Goal: Information Seeking & Learning: Learn about a topic

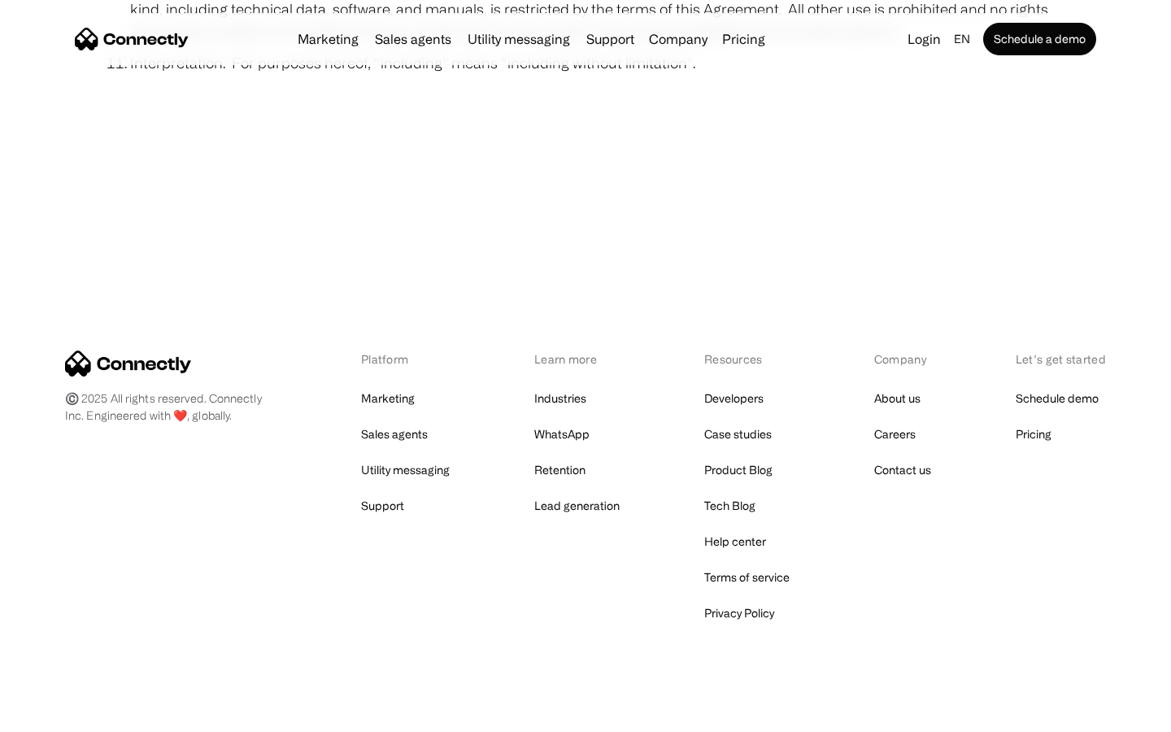
scroll to position [5977, 0]
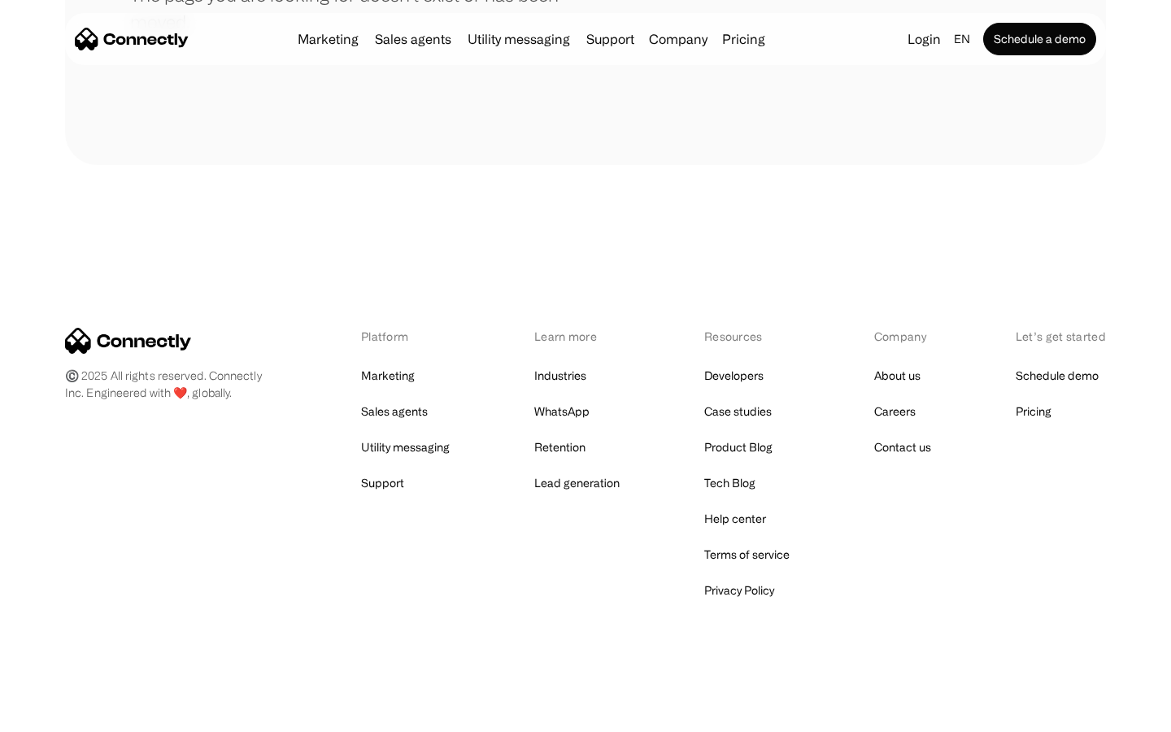
scroll to position [297, 0]
